Goal: Communication & Community: Answer question/provide support

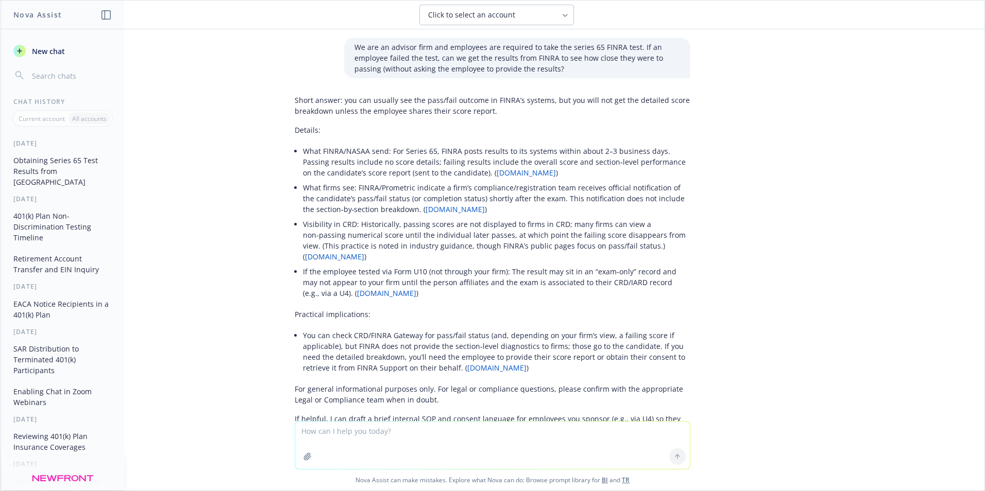
scroll to position [50, 0]
